Goal: Navigation & Orientation: Find specific page/section

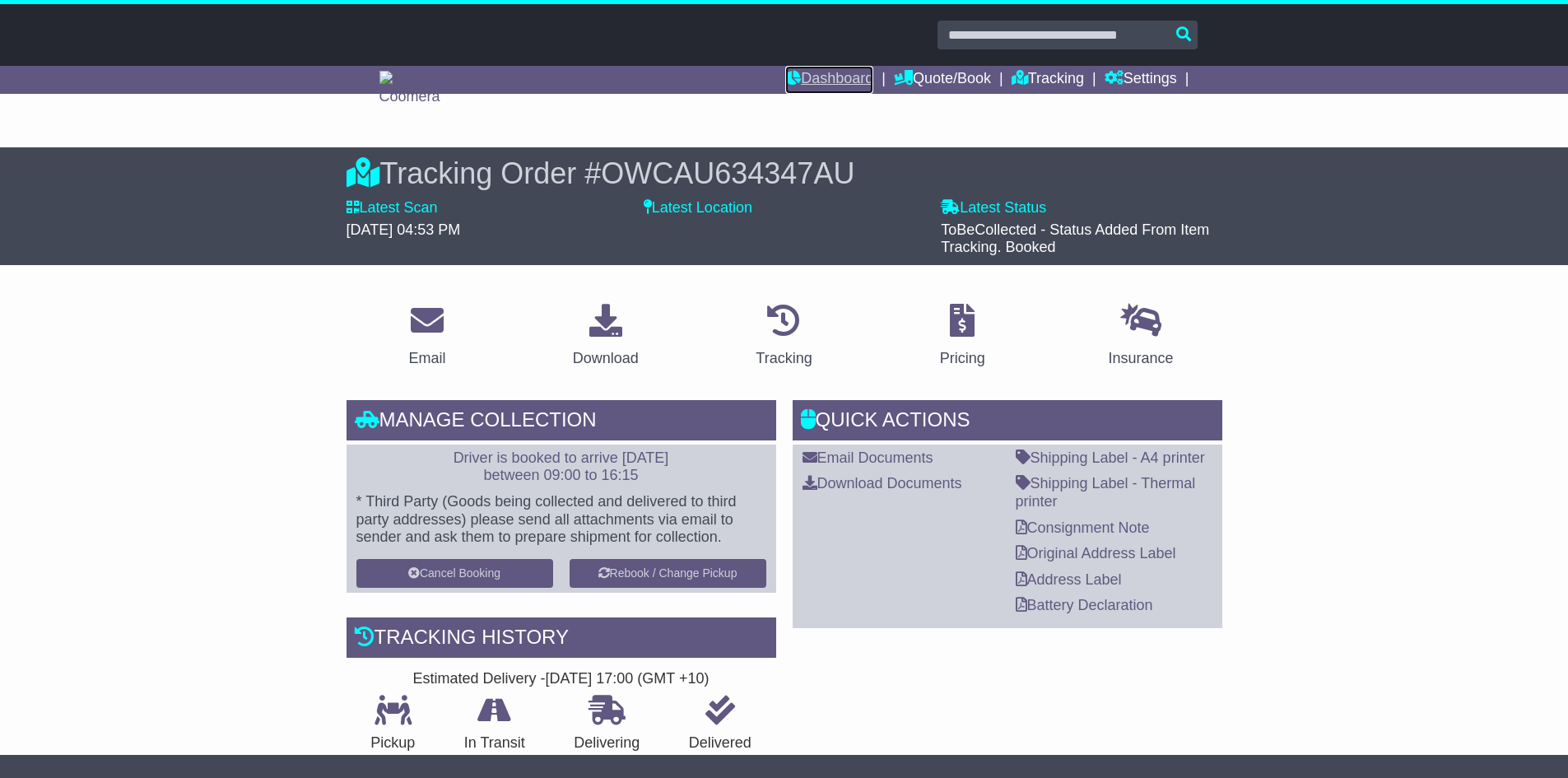
click at [806, 84] on link "Dashboard" at bounding box center [830, 80] width 88 height 28
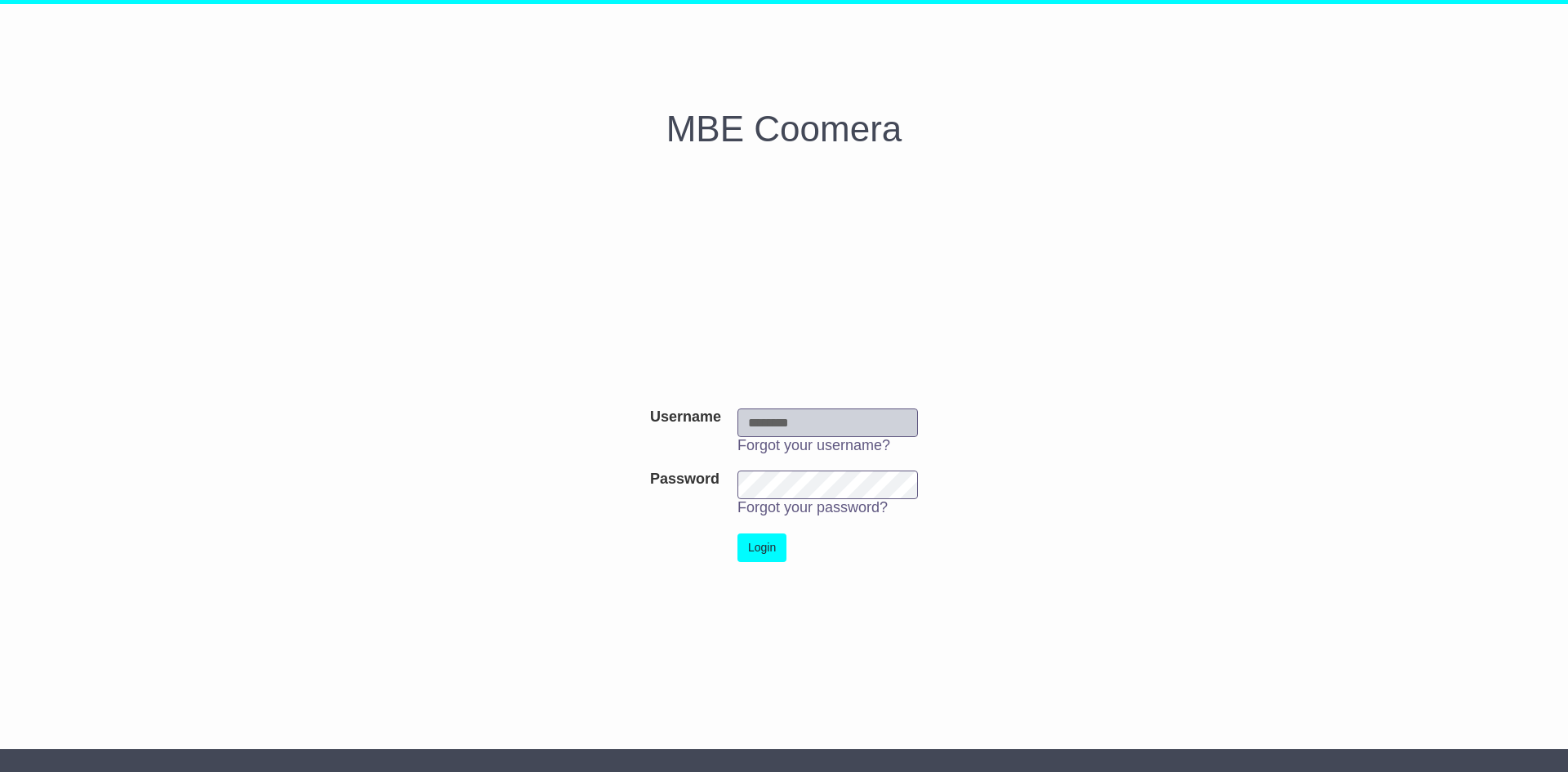
type input "**********"
click at [777, 546] on button "Login" at bounding box center [762, 547] width 49 height 29
